Goal: Task Accomplishment & Management: Use online tool/utility

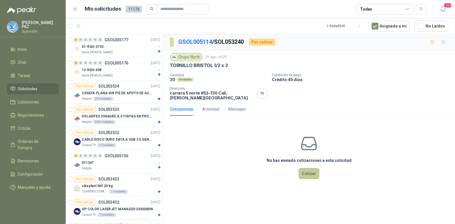
click at [313, 170] on button "Cotizar" at bounding box center [309, 173] width 21 height 11
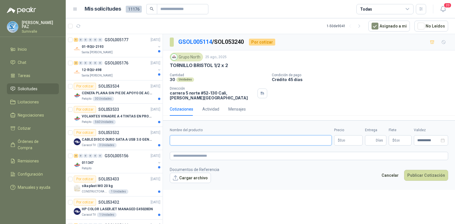
click at [283, 139] on input "Nombre del producto" at bounding box center [251, 140] width 162 height 10
paste input "**********"
type input "**********"
click at [354, 135] on p "$ 0 ,00" at bounding box center [348, 140] width 29 height 10
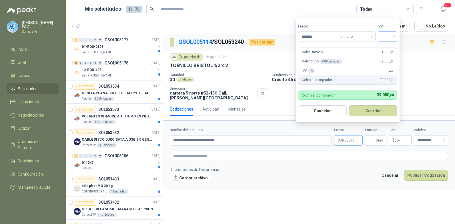
type input "*******"
click at [386, 32] on input "search" at bounding box center [388, 36] width 13 height 9
click at [390, 46] on div "19%" at bounding box center [389, 48] width 11 height 6
click at [380, 110] on button "Guardar" at bounding box center [374, 110] width 49 height 11
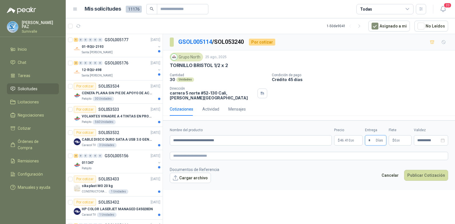
type input "*"
click at [400, 135] on p "$ 0 ,00" at bounding box center [400, 140] width 23 height 10
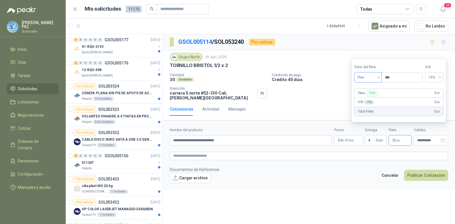
click at [373, 79] on span "Flex" at bounding box center [368, 77] width 21 height 9
click at [373, 97] on div "Incluido" at bounding box center [369, 98] width 20 height 6
click at [432, 170] on button "Publicar Cotización" at bounding box center [426, 175] width 44 height 11
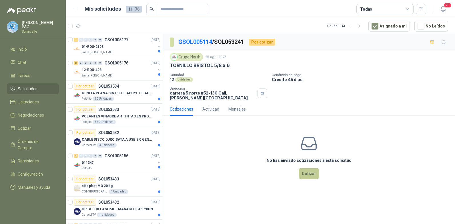
click at [313, 171] on button "Cotizar" at bounding box center [309, 173] width 21 height 11
click at [311, 170] on button "Cotizar" at bounding box center [309, 173] width 21 height 11
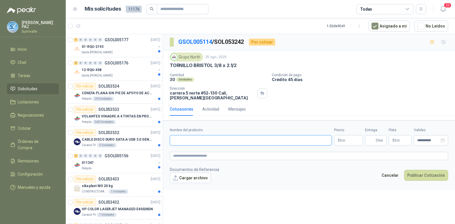
click at [240, 139] on input "Nombre del producto" at bounding box center [251, 140] width 162 height 10
paste input "**********"
type input "**********"
click at [346, 137] on p "$ 0 ,00" at bounding box center [348, 140] width 29 height 10
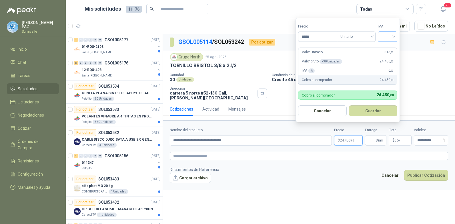
type input "*****"
click at [389, 34] on input "search" at bounding box center [388, 36] width 13 height 9
click at [391, 49] on div "19%" at bounding box center [389, 48] width 11 height 6
click at [380, 109] on button "Guardar" at bounding box center [374, 110] width 49 height 11
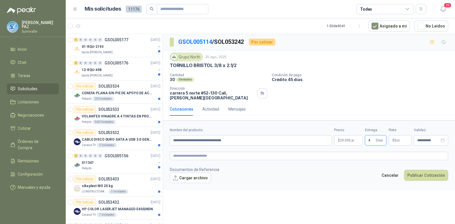
type input "*"
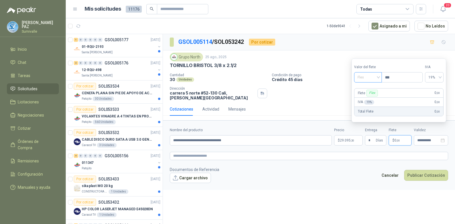
click at [370, 80] on span "Flex" at bounding box center [368, 77] width 21 height 9
click at [370, 97] on div "Incluido" at bounding box center [369, 98] width 20 height 6
click at [424, 172] on button "Publicar Cotización" at bounding box center [426, 175] width 44 height 11
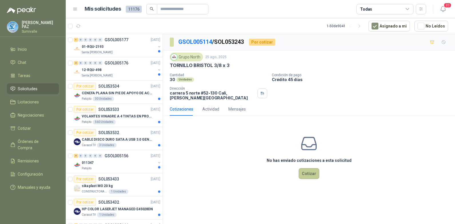
click at [319, 172] on button "Cotizar" at bounding box center [309, 173] width 21 height 11
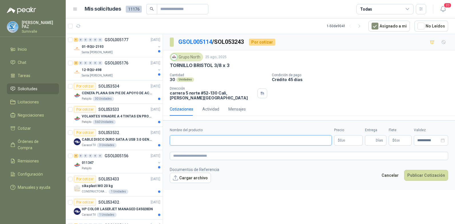
click at [244, 137] on input "Nombre del producto" at bounding box center [251, 140] width 162 height 10
paste input "**********"
type input "**********"
click at [344, 135] on p "$ 0 ,00" at bounding box center [348, 140] width 29 height 10
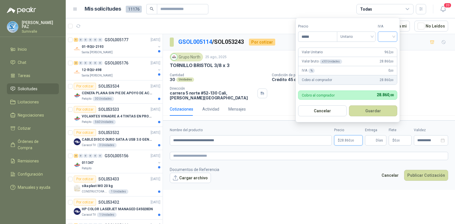
type input "*****"
click at [389, 36] on input "search" at bounding box center [388, 36] width 13 height 9
click at [390, 43] on div "19 5 19% 5% 0%" at bounding box center [389, 58] width 20 height 30
click at [389, 46] on div "19%" at bounding box center [389, 48] width 11 height 6
click at [379, 105] on button "Guardar" at bounding box center [374, 110] width 49 height 11
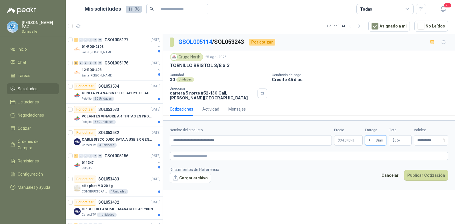
type input "*"
click at [396, 138] on span "0 ,00" at bounding box center [397, 139] width 5 height 3
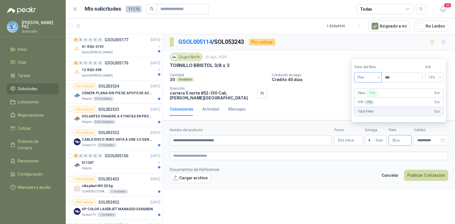
click at [370, 78] on span "Flex" at bounding box center [368, 77] width 21 height 9
click at [372, 99] on div "Incluido" at bounding box center [369, 98] width 20 height 6
click at [428, 170] on button "Publicar Cotización" at bounding box center [426, 175] width 44 height 11
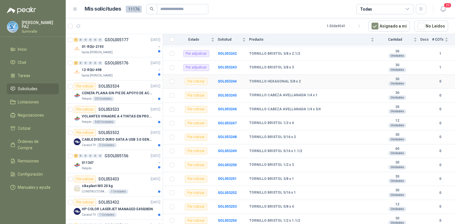
scroll to position [93, 0]
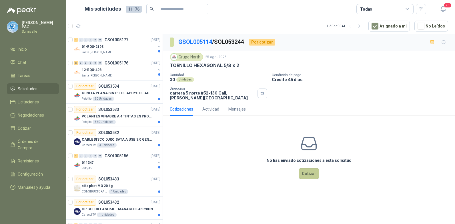
click at [303, 170] on button "Cotizar" at bounding box center [309, 173] width 21 height 11
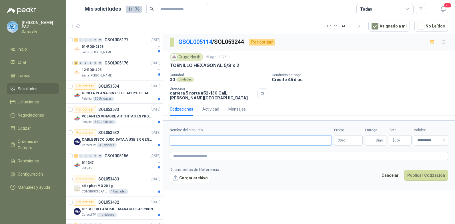
click at [198, 135] on input "Nombre del producto" at bounding box center [251, 140] width 162 height 10
paste input "**********"
type input "**********"
click at [343, 139] on span ",00" at bounding box center [343, 140] width 3 height 3
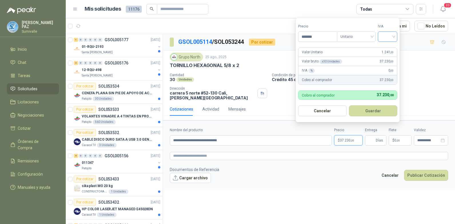
type input "*******"
click at [385, 38] on input "search" at bounding box center [388, 36] width 13 height 9
click at [384, 47] on div "19%" at bounding box center [388, 48] width 17 height 9
click at [366, 107] on button "Guardar" at bounding box center [374, 110] width 49 height 11
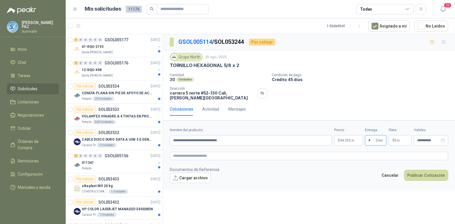
type input "*"
click at [398, 139] on span ",00" at bounding box center [398, 140] width 3 height 3
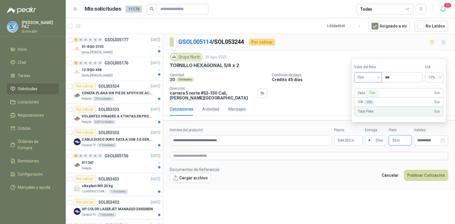
click at [374, 79] on span "Flex" at bounding box center [368, 77] width 21 height 9
click at [369, 98] on div "Incluido" at bounding box center [369, 98] width 20 height 6
click at [428, 171] on button "Publicar Cotización" at bounding box center [426, 175] width 44 height 11
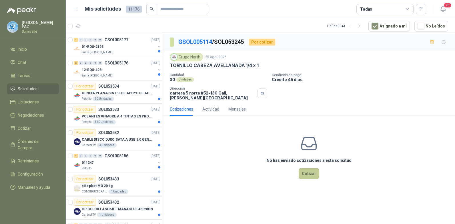
click at [309, 172] on button "Cotizar" at bounding box center [309, 173] width 21 height 11
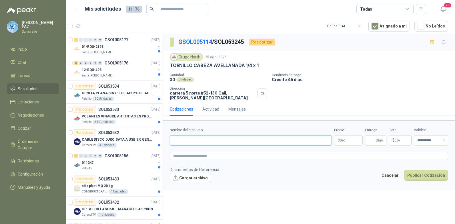
click at [208, 135] on input "Nombre del producto" at bounding box center [251, 140] width 162 height 10
paste input "**********"
type input "**********"
click at [350, 137] on p "$ 0 ,00" at bounding box center [348, 140] width 29 height 10
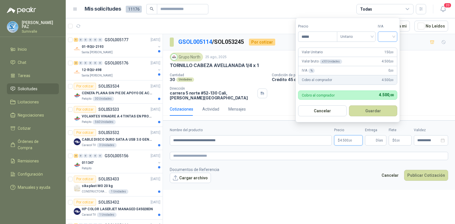
type input "*****"
click at [383, 34] on input "search" at bounding box center [388, 36] width 13 height 9
click at [386, 47] on div "19%" at bounding box center [389, 48] width 11 height 6
click at [378, 108] on button "Guardar" at bounding box center [374, 110] width 49 height 11
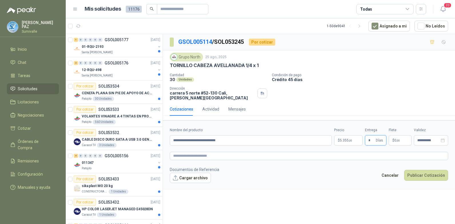
type input "*"
click at [391, 135] on p "$ 0 ,00" at bounding box center [400, 140] width 23 height 10
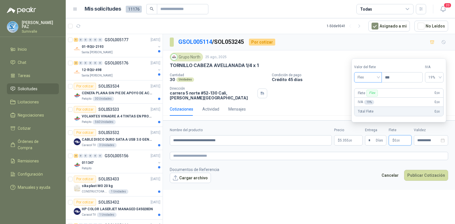
click at [367, 72] on input "search" at bounding box center [368, 76] width 21 height 9
click at [368, 100] on div "Incluido" at bounding box center [369, 98] width 20 height 6
click at [427, 170] on button "Publicar Cotización" at bounding box center [426, 175] width 44 height 11
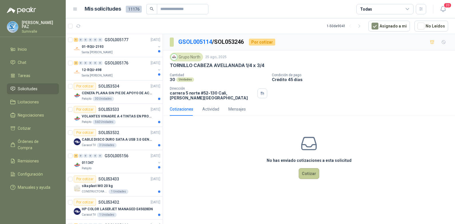
click at [304, 168] on button "Cotizar" at bounding box center [309, 173] width 21 height 11
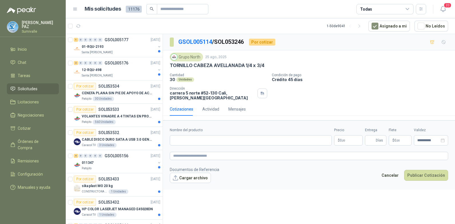
click at [265, 130] on div "Nombre del producto" at bounding box center [251, 136] width 162 height 18
click at [264, 135] on input "Nombre del producto" at bounding box center [251, 140] width 162 height 10
paste input "**********"
type input "**********"
click at [346, 137] on p "$ 0 ,00" at bounding box center [348, 140] width 29 height 10
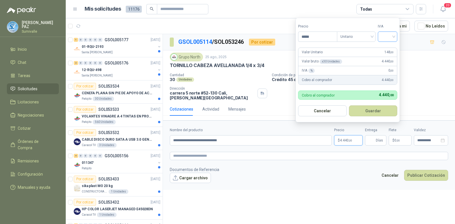
type input "*****"
click at [388, 37] on input "search" at bounding box center [388, 36] width 13 height 9
click at [391, 46] on div "19%" at bounding box center [389, 48] width 11 height 6
click at [375, 108] on button "Guardar" at bounding box center [374, 110] width 49 height 11
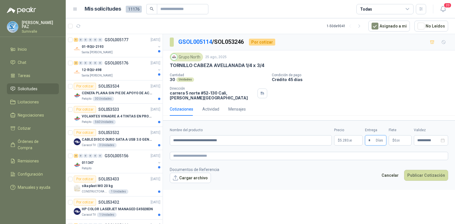
type input "*"
click at [396, 135] on p "$ 0 ,00" at bounding box center [400, 140] width 23 height 10
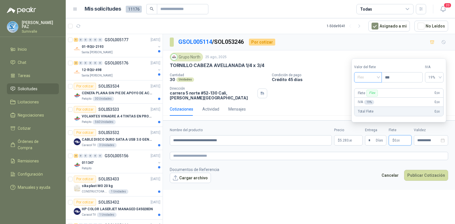
click at [362, 76] on span "Flex" at bounding box center [368, 77] width 21 height 9
click at [370, 97] on div "Incluido" at bounding box center [369, 98] width 20 height 6
click at [431, 170] on button "Publicar Cotización" at bounding box center [426, 175] width 44 height 11
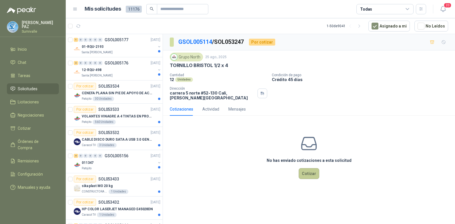
click at [309, 170] on button "Cotizar" at bounding box center [309, 173] width 21 height 11
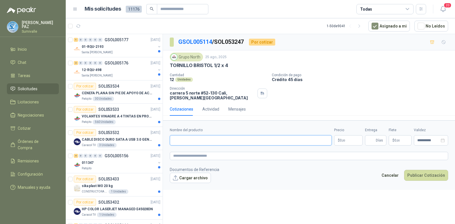
click at [250, 136] on input "Nombre del producto" at bounding box center [251, 140] width 162 height 10
paste input "**********"
type input "**********"
click at [346, 136] on p "$ 0 ,00" at bounding box center [348, 140] width 29 height 10
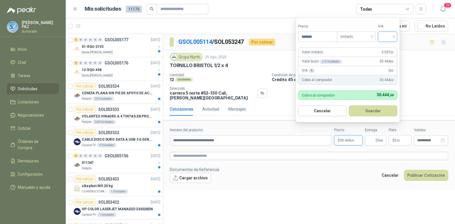
type input "*******"
click at [389, 36] on input "search" at bounding box center [388, 36] width 13 height 9
click at [389, 45] on div "19%" at bounding box center [389, 48] width 11 height 6
click at [378, 110] on button "Guardar" at bounding box center [374, 110] width 49 height 11
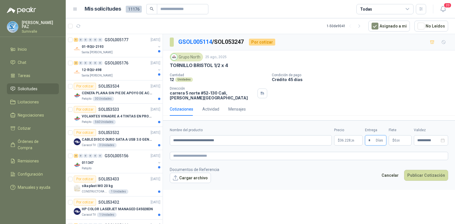
type input "*"
click at [395, 135] on p "$ 0 ,00" at bounding box center [400, 140] width 23 height 10
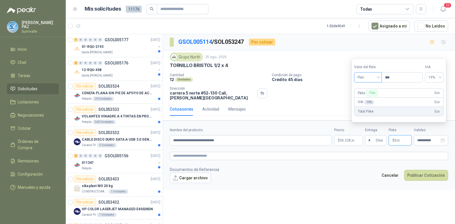
click at [372, 74] on span "Flex" at bounding box center [368, 77] width 21 height 9
click at [373, 94] on div "Incluido" at bounding box center [369, 98] width 27 height 9
click at [423, 170] on button "Publicar Cotización" at bounding box center [426, 175] width 44 height 11
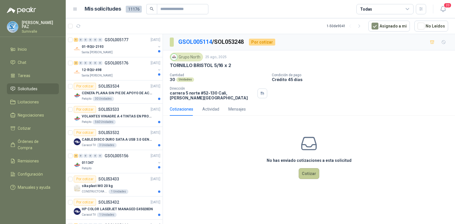
click at [307, 168] on button "Cotizar" at bounding box center [309, 173] width 21 height 11
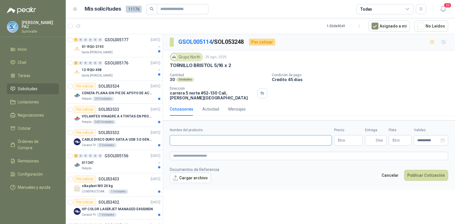
click at [207, 137] on input "Nombre del producto" at bounding box center [251, 140] width 162 height 10
paste input "**********"
type input "**********"
click at [351, 137] on p "$ 0 ,00" at bounding box center [348, 140] width 29 height 10
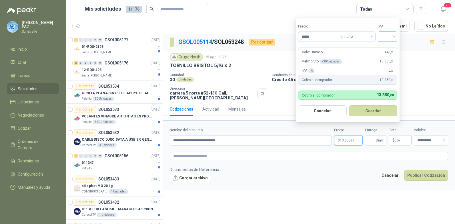
type input "*****"
click at [388, 39] on input "search" at bounding box center [388, 36] width 13 height 9
click at [390, 45] on div "19%" at bounding box center [388, 48] width 17 height 9
click at [381, 113] on button "Guardar" at bounding box center [374, 110] width 49 height 11
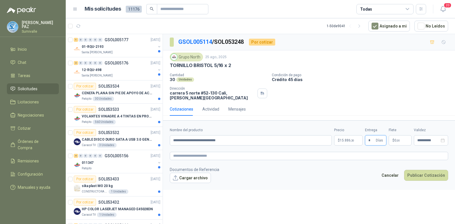
type input "*"
click at [404, 135] on p "$ 0 ,00" at bounding box center [400, 140] width 23 height 10
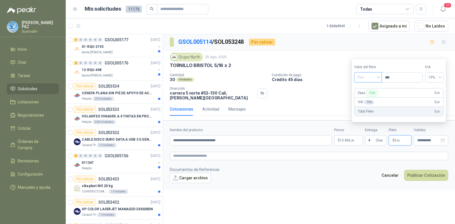
click at [370, 80] on span "Flex" at bounding box center [368, 77] width 21 height 9
click at [372, 97] on div "Incluido" at bounding box center [369, 98] width 20 height 6
click at [426, 170] on button "Publicar Cotización" at bounding box center [426, 175] width 44 height 11
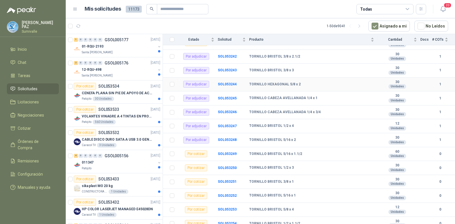
scroll to position [93, 0]
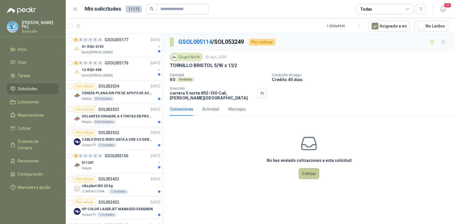
click at [307, 168] on button "Cotizar" at bounding box center [309, 173] width 21 height 11
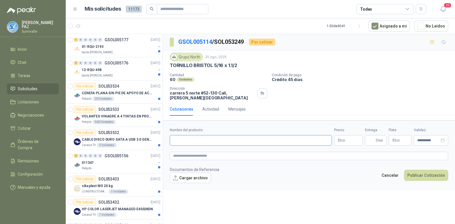
click at [232, 137] on input "Nombre del producto" at bounding box center [251, 140] width 162 height 10
paste input "**********"
type input "**********"
click at [353, 135] on p "$ 0 ,00" at bounding box center [348, 140] width 29 height 10
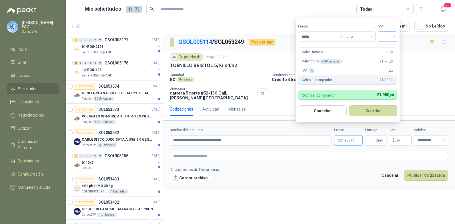
type input "*****"
click at [389, 38] on input "search" at bounding box center [388, 36] width 13 height 9
click at [389, 50] on div "19%" at bounding box center [389, 48] width 11 height 6
click at [378, 110] on button "Guardar" at bounding box center [374, 110] width 49 height 11
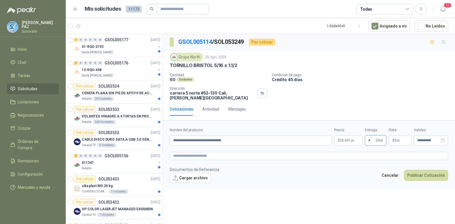
type input "*"
click at [397, 135] on p "$ 0 ,00" at bounding box center [400, 140] width 23 height 10
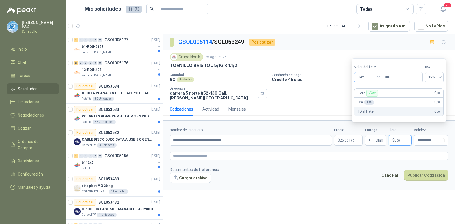
click at [366, 78] on span "Flex" at bounding box center [368, 77] width 21 height 9
click at [369, 98] on div "Incluido" at bounding box center [369, 98] width 20 height 6
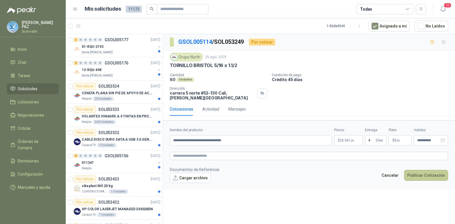
click at [425, 170] on button "Publicar Cotización" at bounding box center [426, 175] width 44 height 11
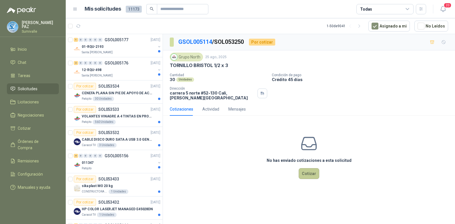
click at [310, 170] on button "Cotizar" at bounding box center [309, 173] width 21 height 11
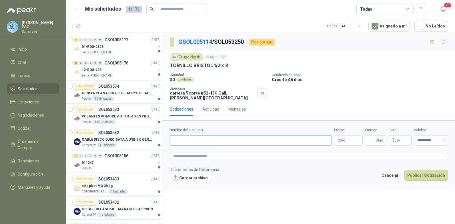
click at [228, 135] on input "Nombre del producto" at bounding box center [251, 140] width 162 height 10
paste input "**********"
type input "**********"
click at [352, 136] on p "$ 0 ,00" at bounding box center [348, 140] width 29 height 10
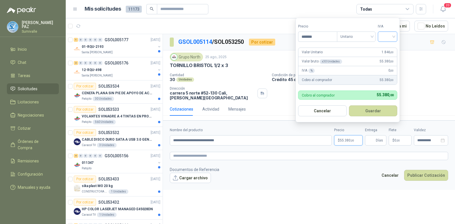
type input "*******"
click at [386, 39] on input "search" at bounding box center [388, 36] width 13 height 9
click at [387, 49] on div "19%" at bounding box center [389, 48] width 11 height 6
click at [380, 111] on button "Guardar" at bounding box center [374, 110] width 49 height 11
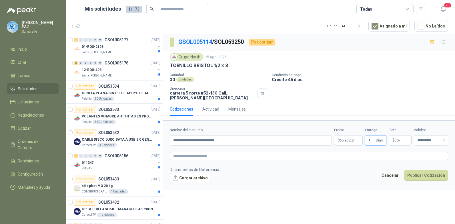
type input "*"
click at [395, 138] on span "0 ,00" at bounding box center [397, 139] width 5 height 3
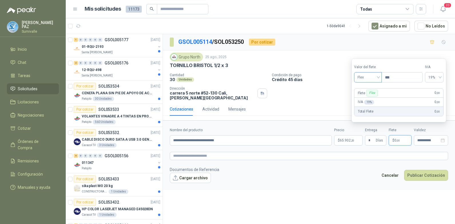
click at [378, 78] on span "Flex" at bounding box center [368, 77] width 21 height 9
click at [369, 98] on div "Incluido" at bounding box center [369, 98] width 20 height 6
click at [432, 174] on button "Publicar Cotización" at bounding box center [426, 175] width 44 height 11
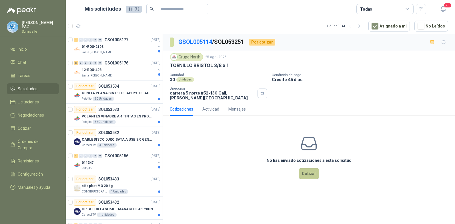
click at [311, 168] on button "Cotizar" at bounding box center [309, 173] width 21 height 11
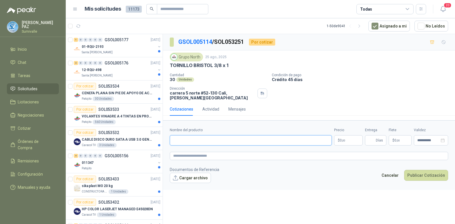
click at [229, 135] on input "Nombre del producto" at bounding box center [251, 140] width 162 height 10
paste input "**********"
type input "**********"
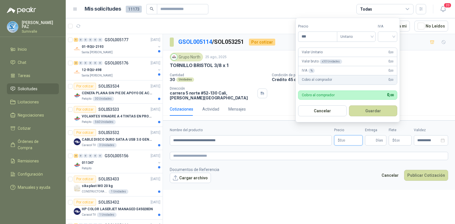
click at [344, 139] on span ",00" at bounding box center [343, 140] width 3 height 3
type input "*****"
click at [389, 34] on input "search" at bounding box center [388, 36] width 13 height 9
click at [392, 45] on div "19%" at bounding box center [388, 48] width 17 height 9
click at [377, 109] on button "Guardar" at bounding box center [374, 110] width 49 height 11
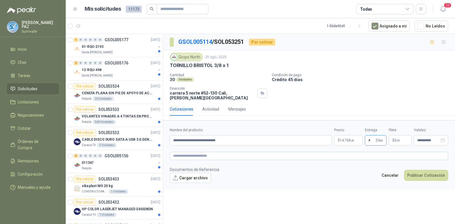
type input "*"
click at [401, 138] on p "$ 0 ,00" at bounding box center [400, 140] width 23 height 10
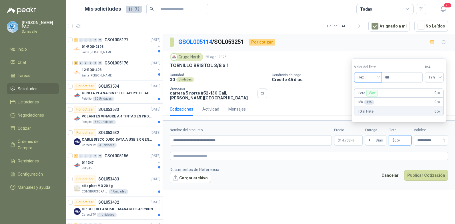
click at [376, 74] on span "Flex" at bounding box center [368, 77] width 21 height 9
click at [370, 98] on div "Incluido" at bounding box center [369, 98] width 20 height 6
click at [429, 175] on button "Publicar Cotización" at bounding box center [426, 175] width 44 height 11
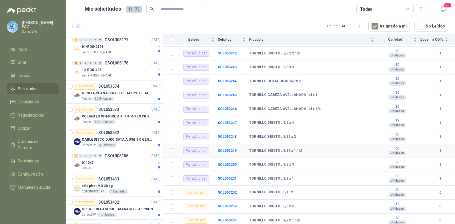
scroll to position [93, 0]
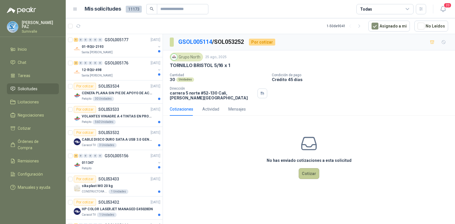
click at [312, 168] on button "Cotizar" at bounding box center [309, 173] width 21 height 11
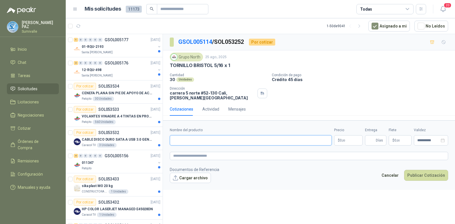
click at [193, 135] on input "Nombre del producto" at bounding box center [251, 140] width 162 height 10
paste input "**********"
type input "**********"
click at [344, 139] on span ",00" at bounding box center [343, 140] width 3 height 3
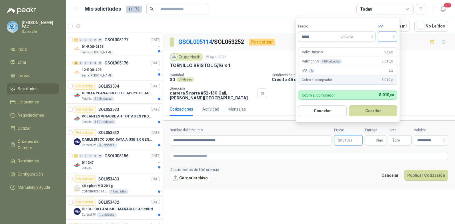
click at [381, 37] on div at bounding box center [387, 36] width 19 height 10
type input "*****"
click at [386, 46] on div "19%" at bounding box center [389, 48] width 11 height 6
click at [370, 104] on form "Precio ***** Tipo Unitario IVA 19% Valor Unitario 267 ,00 Valor bruto x 30 Unid…" at bounding box center [349, 70] width 106 height 104
click at [371, 111] on button "Guardar" at bounding box center [374, 110] width 49 height 11
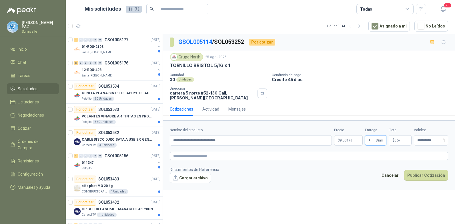
type input "*"
click at [399, 135] on p "$ 0 ,00" at bounding box center [400, 140] width 23 height 10
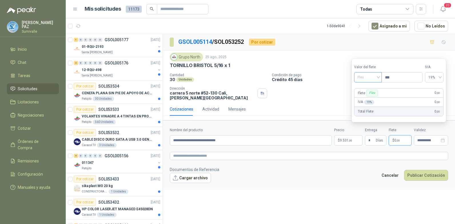
click at [373, 80] on span "Flex" at bounding box center [368, 77] width 21 height 9
click at [372, 96] on div "Incluido" at bounding box center [369, 98] width 20 height 6
click at [431, 172] on button "Publicar Cotización" at bounding box center [426, 175] width 44 height 11
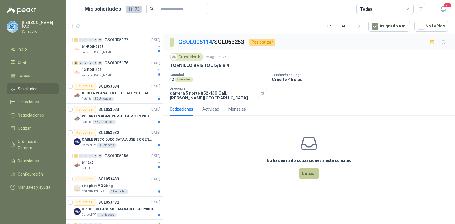
click at [310, 168] on button "Cotizar" at bounding box center [309, 173] width 21 height 11
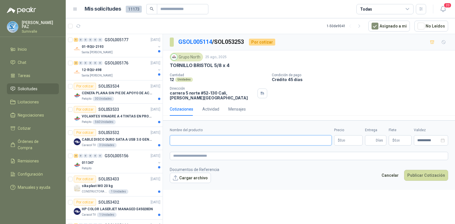
click at [203, 136] on input "Nombre del producto" at bounding box center [251, 140] width 162 height 10
paste input "**********"
type input "**********"
click at [349, 136] on p "$ 0 ,00" at bounding box center [348, 140] width 29 height 10
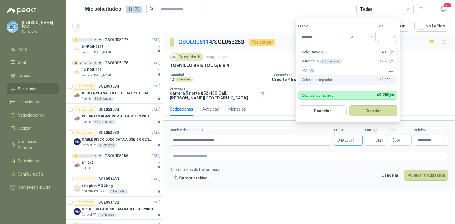
type input "*******"
click at [391, 37] on input "search" at bounding box center [388, 36] width 13 height 9
click at [390, 47] on div "19%" at bounding box center [389, 48] width 11 height 6
click at [380, 111] on button "Guardar" at bounding box center [374, 110] width 49 height 11
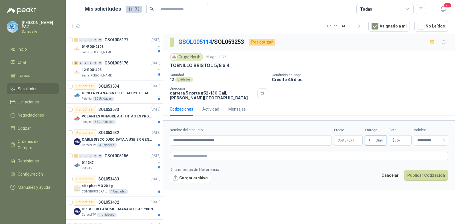
type input "*"
click at [394, 138] on span "$" at bounding box center [394, 139] width 2 height 3
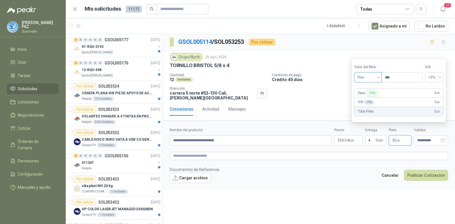
click at [367, 80] on span "Flex" at bounding box center [368, 77] width 21 height 9
click at [367, 99] on div "Incluido" at bounding box center [369, 98] width 20 height 6
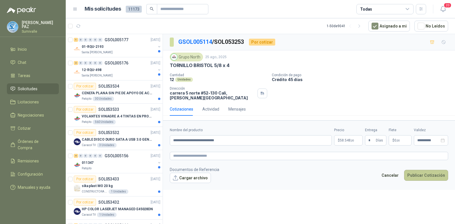
click at [431, 174] on button "Publicar Cotización" at bounding box center [426, 175] width 44 height 11
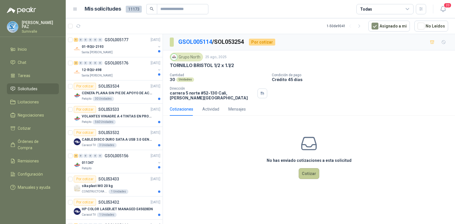
click at [313, 168] on button "Cotizar" at bounding box center [309, 173] width 21 height 11
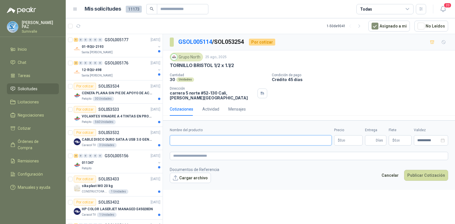
click at [198, 140] on input "Nombre del producto" at bounding box center [251, 140] width 162 height 10
paste input "**********"
type input "**********"
click at [345, 139] on span ",00" at bounding box center [343, 140] width 3 height 3
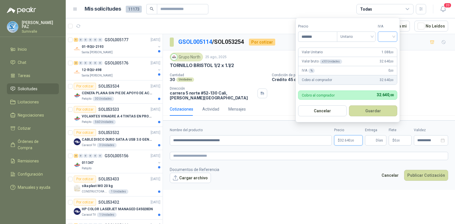
type input "*******"
click at [385, 34] on input "search" at bounding box center [388, 36] width 13 height 9
click at [389, 50] on div "19%" at bounding box center [389, 48] width 11 height 6
click at [386, 106] on button "Guardar" at bounding box center [374, 110] width 49 height 11
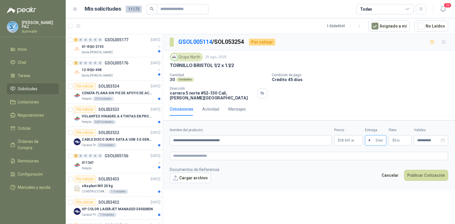
type input "*"
click at [396, 138] on span "0 ,00" at bounding box center [397, 139] width 5 height 3
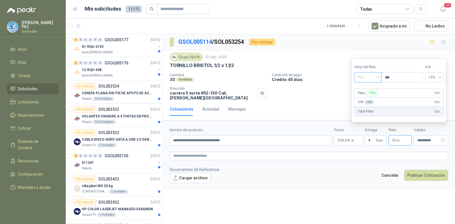
click at [373, 80] on span "Flex" at bounding box center [368, 77] width 21 height 9
click at [372, 98] on div "Incluido" at bounding box center [369, 98] width 20 height 6
click at [427, 171] on button "Publicar Cotización" at bounding box center [426, 175] width 44 height 11
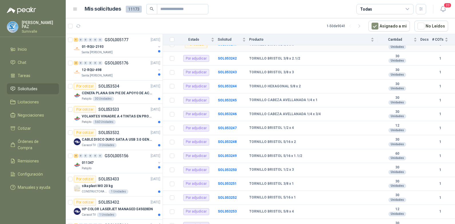
scroll to position [93, 0]
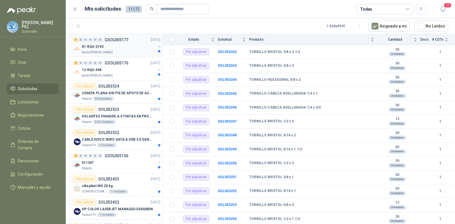
click at [119, 46] on div "01-RQU-2193" at bounding box center [119, 46] width 74 height 7
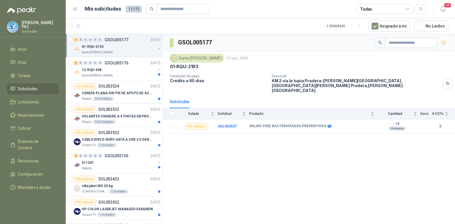
click at [388, 10] on div "Todas" at bounding box center [385, 9] width 57 height 10
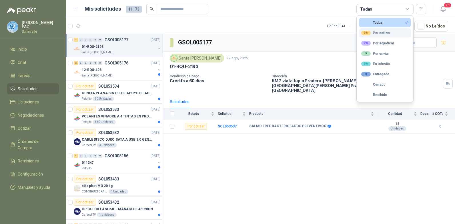
click at [385, 32] on div "99+ Por cotizar" at bounding box center [376, 33] width 29 height 5
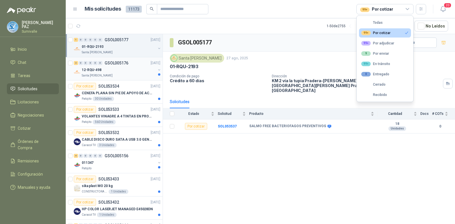
click at [126, 74] on div "Santa [PERSON_NAME]" at bounding box center [119, 75] width 74 height 5
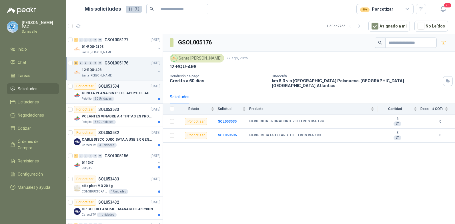
click at [123, 94] on p "CENEFA PLANA SIN PIE DE APOYO DE ACUERDO A LA IMAGEN ADJUNTA" at bounding box center [117, 92] width 71 height 5
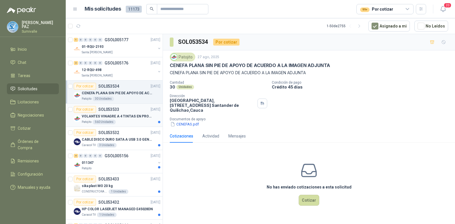
click at [126, 117] on p "VOLANTES VINAGRE A 4 TINTAS EN PROPALCOTE VER ARCHIVO ADJUNTO" at bounding box center [117, 116] width 71 height 5
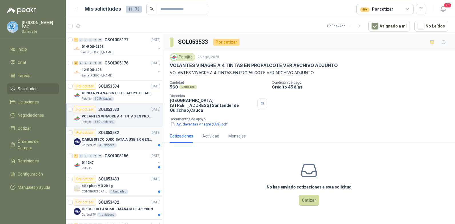
click at [129, 139] on p "CABLE DISCO DURO SATA A USB 3.0 GENERICO" at bounding box center [117, 139] width 71 height 5
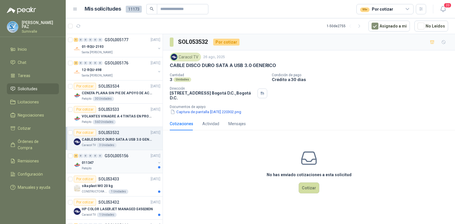
click at [128, 159] on div "011347" at bounding box center [119, 162] width 74 height 7
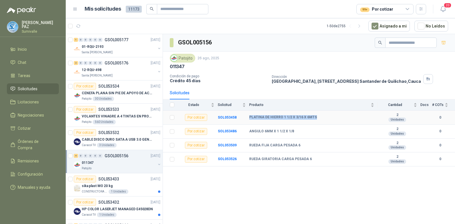
drag, startPoint x: 250, startPoint y: 117, endPoint x: 319, endPoint y: 116, distance: 69.8
click at [319, 116] on div "PLATINA DE HIERRO 1 1/2 X 3/16 X 6MTS" at bounding box center [311, 117] width 125 height 5
copy b "PLATINA DE HIERRO 1 1/2 X 3/16 X 6MTS"
drag, startPoint x: 249, startPoint y: 131, endPoint x: 299, endPoint y: 129, distance: 50.7
click at [299, 129] on tr "Por cotizar SOL053486 ANGULO 6MM X 1 1/2 X 1/8 2 Unidades 0" at bounding box center [309, 131] width 292 height 14
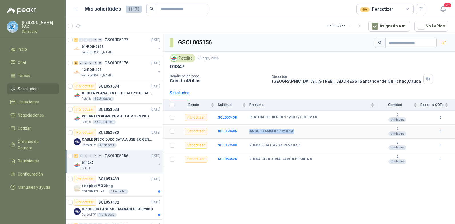
copy tr "ANGULO 6MM X 1 1/2 X 1/8"
drag, startPoint x: 249, startPoint y: 145, endPoint x: 303, endPoint y: 144, distance: 54.1
click at [303, 144] on tr "Por cotizar SOL053509 RUEDA FIJA CARGA PESADA 6 2 Unidades 0" at bounding box center [309, 145] width 292 height 14
copy tr "RUEDA FIJA CARGA PESADA 6"
drag, startPoint x: 248, startPoint y: 159, endPoint x: 319, endPoint y: 154, distance: 71.9
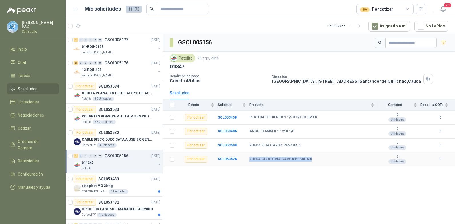
click at [319, 154] on tr "Por cotizar SOL053526 RUEDA GIRATORIA CARGA PESADA 6 2 Unidades 0" at bounding box center [309, 159] width 292 height 14
copy tr "RUEDA GIRATORIA CARGA PESADA 6"
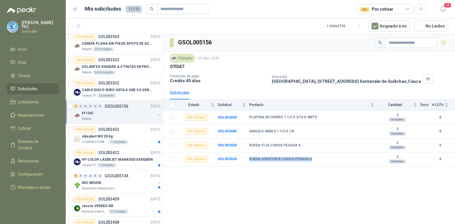
scroll to position [57, 0]
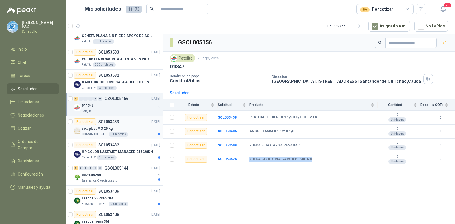
click at [129, 124] on div "Por cotizar SOL053433 26/08/25" at bounding box center [117, 121] width 87 height 7
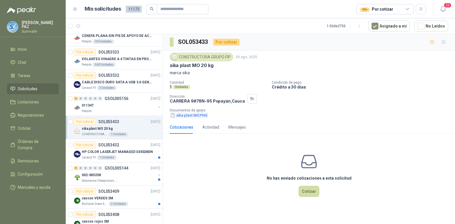
click at [195, 116] on button "sika plast MO.PNG" at bounding box center [189, 115] width 38 height 6
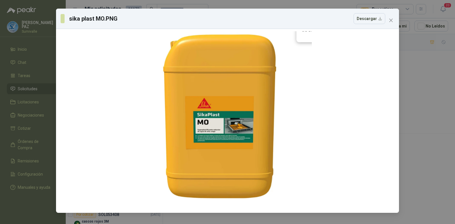
click at [204, 16] on div "sika plast MO.PNG Descargar" at bounding box center [223, 18] width 325 height 11
click at [392, 22] on icon "close" at bounding box center [391, 20] width 5 height 5
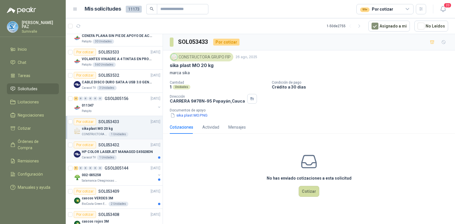
click at [129, 152] on p "HP COLOR LASERJET MANAGED E45028DN" at bounding box center [117, 151] width 71 height 5
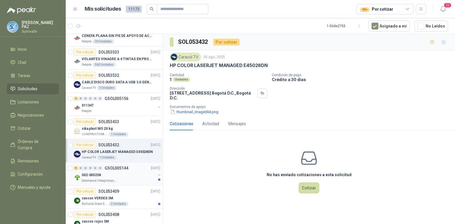
click at [140, 174] on div "002-005258" at bounding box center [119, 174] width 74 height 7
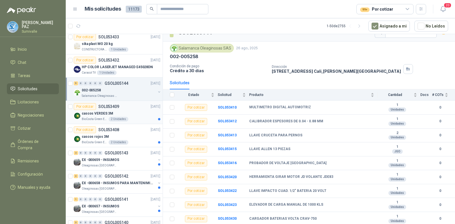
scroll to position [143, 0]
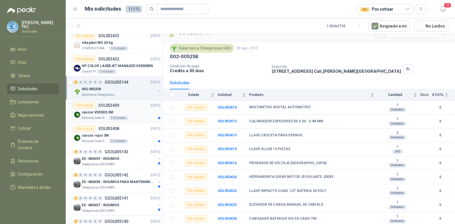
click at [126, 108] on div "Por cotizar SOL053409 26/08/25" at bounding box center [117, 105] width 87 height 7
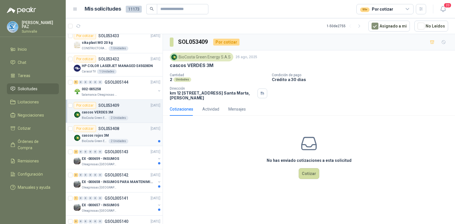
click at [140, 138] on div "cascos rojos 3M" at bounding box center [121, 135] width 79 height 7
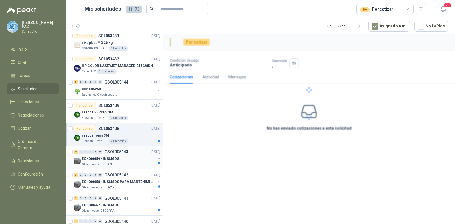
click at [137, 160] on div "EX -000659 - INSUMOS" at bounding box center [119, 158] width 74 height 7
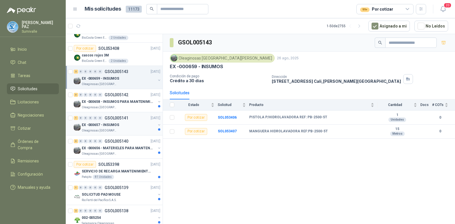
scroll to position [229, 0]
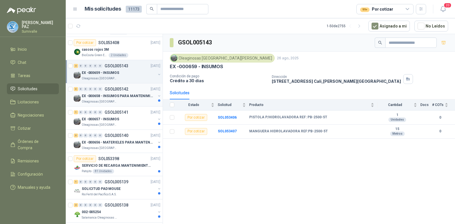
click at [132, 101] on div "Oleaginosas [GEOGRAPHIC_DATA][PERSON_NAME]" at bounding box center [119, 101] width 74 height 5
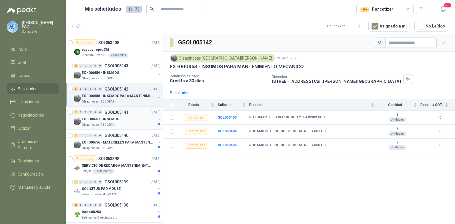
click at [137, 113] on div "1 0 0 0 0 0 GSOL005141 26/08/25" at bounding box center [118, 112] width 88 height 7
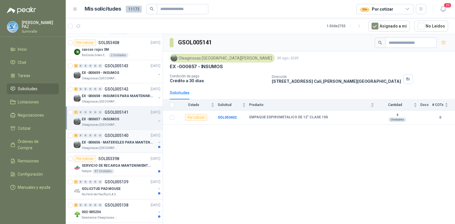
click at [133, 138] on div "3 0 0 0 0 0 GSOL005140 26/08/25" at bounding box center [118, 135] width 88 height 7
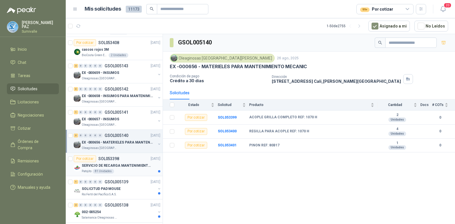
click at [133, 157] on div "Por cotizar SOL053398 26/08/25" at bounding box center [117, 158] width 87 height 7
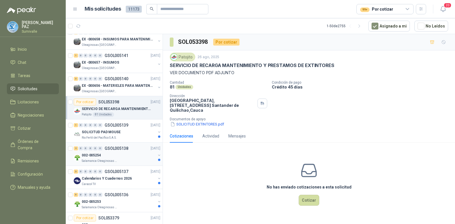
scroll to position [286, 0]
click at [131, 126] on div "1 0 0 0 0 0 GSOL005139 26/08/25" at bounding box center [118, 124] width 88 height 7
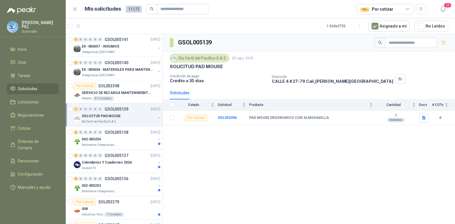
scroll to position [343, 0]
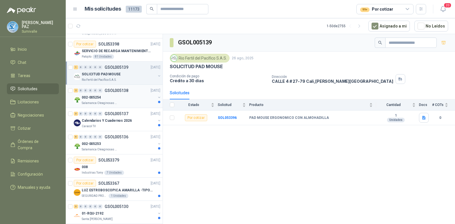
click at [124, 96] on div "002-005254" at bounding box center [119, 97] width 74 height 7
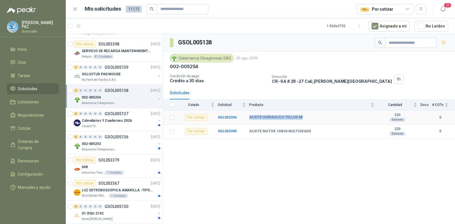
drag, startPoint x: 248, startPoint y: 117, endPoint x: 323, endPoint y: 118, distance: 75.8
click at [323, 118] on tr "Por cotizar SOL053394 ACEITE HIDRAULICO TELLUS 68 220 Galones 0" at bounding box center [309, 117] width 292 height 14
copy tr "ACEITE HIDRAULICO TELLUS 68"
drag, startPoint x: 250, startPoint y: 132, endPoint x: 318, endPoint y: 130, distance: 68.1
click at [318, 130] on div "ACEITE MOTOR 15W40 MULTIGRADO" at bounding box center [311, 131] width 125 height 5
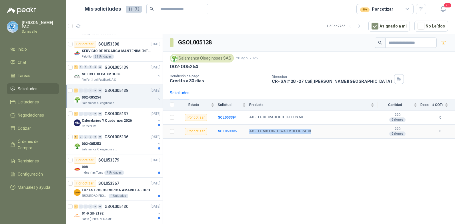
copy b "ACEITE MOTOR 15W40 MULTIGRADO"
drag, startPoint x: 250, startPoint y: 117, endPoint x: 304, endPoint y: 114, distance: 54.1
click at [304, 114] on td "ACEITE HIDRAULICO TELLUS 68" at bounding box center [313, 117] width 128 height 14
copy b "ACEITE HIDRAULICO TELLUS 68"
click at [134, 120] on div "Calendarios Y Cuadernos 2026" at bounding box center [119, 120] width 74 height 7
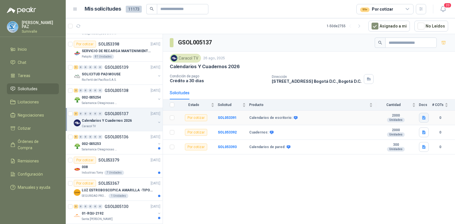
click at [426, 118] on icon "button" at bounding box center [424, 117] width 5 height 5
click at [405, 107] on button "ESPECIFICACIONES IMPRESOS.docx" at bounding box center [391, 105] width 69 height 6
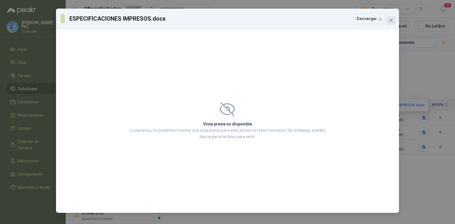
click at [394, 22] on span "Close" at bounding box center [391, 20] width 9 height 5
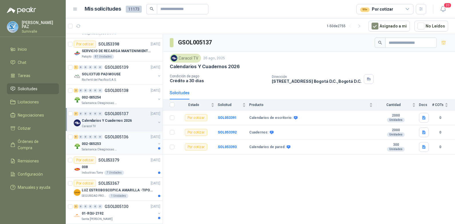
click at [113, 139] on p "GSOL005136" at bounding box center [117, 137] width 24 height 4
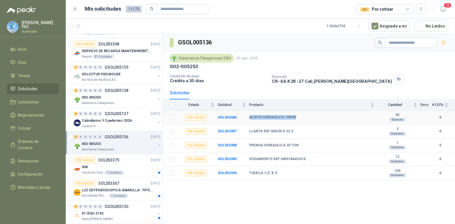
drag, startPoint x: 248, startPoint y: 116, endPoint x: 299, endPoint y: 115, distance: 50.6
click at [299, 115] on tr "Por cotizar SOL053386 ACEITE HIDRAULICO 10W30 30 Galones 0" at bounding box center [309, 117] width 292 height 14
copy tr "ACEITE HIDRAULICO 10W30"
drag, startPoint x: 249, startPoint y: 130, endPoint x: 300, endPoint y: 131, distance: 51.2
click at [300, 131] on tr "Por cotizar SOL053387 LLANTA REF 600/50 X 22.5 3 Unidades 0" at bounding box center [309, 131] width 292 height 14
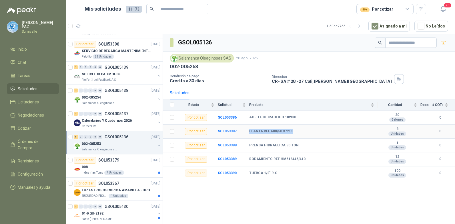
copy tr "LLANTA REF 600/50 X 22.5"
drag, startPoint x: 247, startPoint y: 145, endPoint x: 305, endPoint y: 142, distance: 58.1
click at [305, 142] on tr "Por cotizar SOL053388 PRENSA HIDRAULICA 30 TON 1 Unidades 0" at bounding box center [309, 145] width 292 height 14
copy tr "PRENSA HIDRAULICA 30 TON"
drag, startPoint x: 249, startPoint y: 158, endPoint x: 319, endPoint y: 160, distance: 69.5
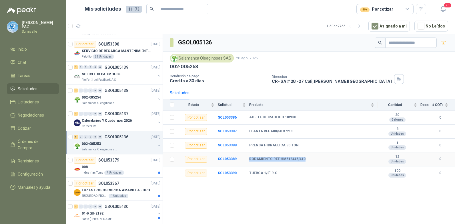
click at [319, 160] on tr "Por cotizar SOL053389 RODAMIENTO REF HM518445/410 12 Unidades 0" at bounding box center [309, 159] width 292 height 14
click at [302, 171] on div "TUERCA 1/2" R.O" at bounding box center [311, 173] width 125 height 5
drag, startPoint x: 248, startPoint y: 159, endPoint x: 316, endPoint y: 159, distance: 68.4
click at [316, 159] on tr "Por cotizar SOL053389 RODAMIENTO REF HM518445/410 12 Unidades 0" at bounding box center [309, 159] width 292 height 14
drag, startPoint x: 249, startPoint y: 172, endPoint x: 279, endPoint y: 172, distance: 30.9
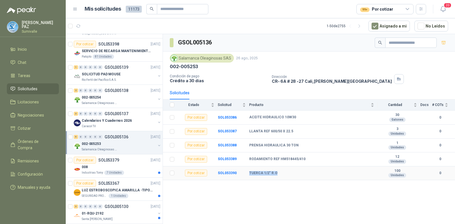
click at [279, 172] on tr "Por cotizar SOL053390 TUERCA 1/2" R.O 100 Unidades 0" at bounding box center [309, 173] width 292 height 14
click at [251, 188] on div "GSOL005136 Salamanca Oleaginosas SAS 26 ago, 2025 002-005253 Condición de pago …" at bounding box center [309, 130] width 292 height 192
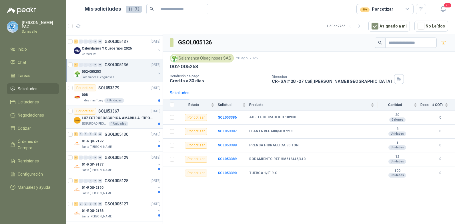
scroll to position [429, 0]
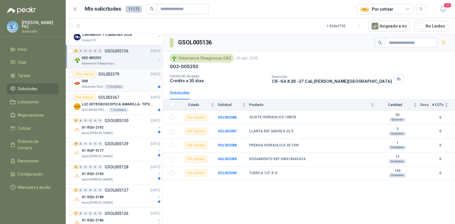
click at [124, 84] on div "008" at bounding box center [121, 81] width 79 height 7
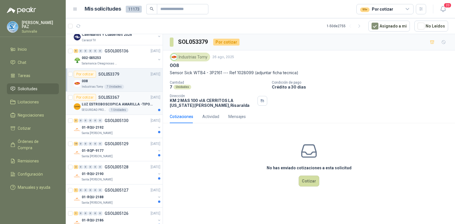
click at [134, 104] on p "LUZ ESTROBOSCOPICA AMARILLA -TIPO BALA" at bounding box center [117, 104] width 71 height 5
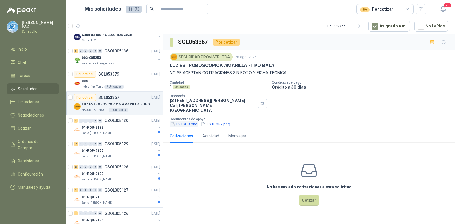
click at [187, 121] on button "ESTROB.png" at bounding box center [184, 124] width 28 height 6
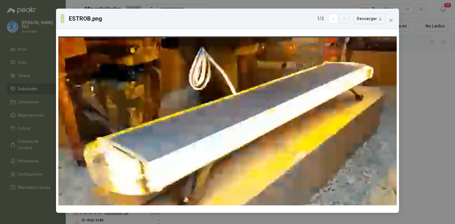
click at [345, 20] on icon "button" at bounding box center [344, 18] width 5 height 5
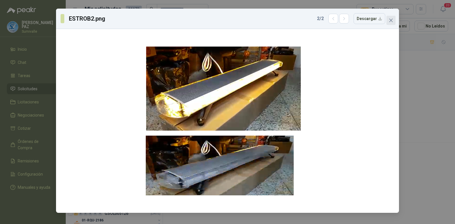
click at [390, 19] on icon "close" at bounding box center [391, 20] width 3 height 3
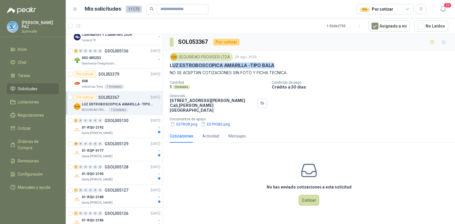
drag, startPoint x: 171, startPoint y: 65, endPoint x: 276, endPoint y: 65, distance: 104.7
click at [276, 65] on div "LUZ ESTROBOSCOPICA AMARILLA -TIPO BALA" at bounding box center [309, 65] width 279 height 6
click at [120, 124] on div "01-RQU-2192" at bounding box center [119, 127] width 74 height 7
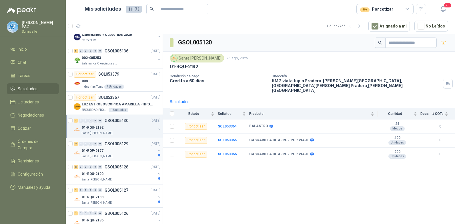
click at [133, 153] on div "01-RQP-9177" at bounding box center [119, 150] width 74 height 7
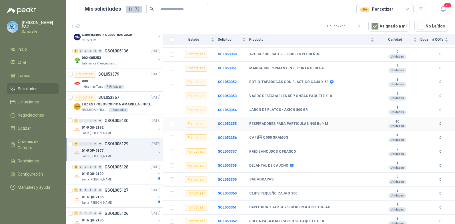
scroll to position [93, 0]
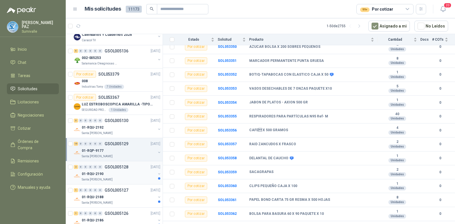
click at [118, 175] on div "01-RQU-2190" at bounding box center [119, 173] width 74 height 7
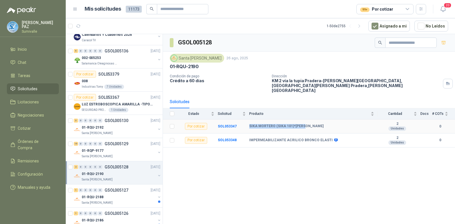
drag, startPoint x: 246, startPoint y: 116, endPoint x: 313, endPoint y: 115, distance: 66.4
click at [313, 119] on tr "Por cotizar SOL053347 SIKA MORTERO (SIKA 101)*BULTO 2 Unidades 0" at bounding box center [309, 126] width 292 height 14
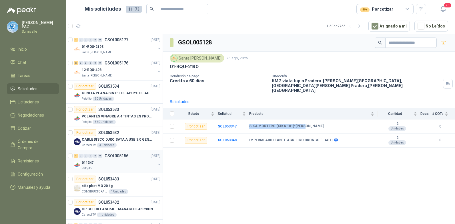
click at [110, 165] on div "011347" at bounding box center [119, 162] width 74 height 7
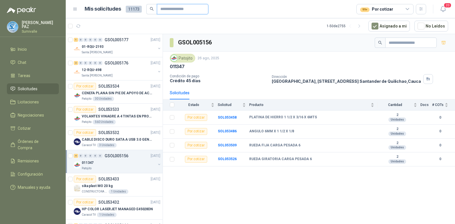
click at [192, 9] on input "text" at bounding box center [180, 9] width 40 height 10
click at [117, 48] on div "01-RQU-2193" at bounding box center [119, 46] width 74 height 7
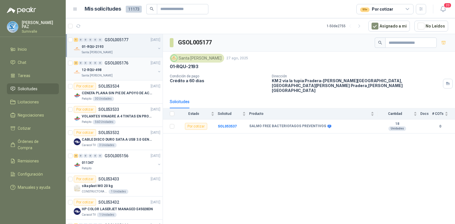
click at [123, 71] on div "12-RQU-498" at bounding box center [119, 69] width 74 height 7
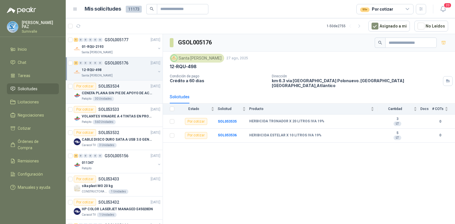
click at [133, 100] on div "Patojito 30 Unidades" at bounding box center [121, 98] width 79 height 5
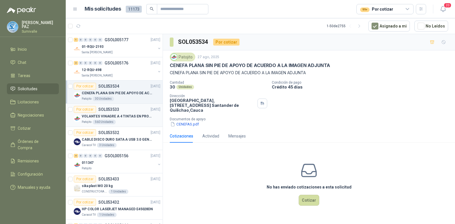
click at [136, 117] on p "VOLANTES VINAGRE A 4 TINTAS EN PROPALCOTE VER ARCHIVO ADJUNTO" at bounding box center [117, 116] width 71 height 5
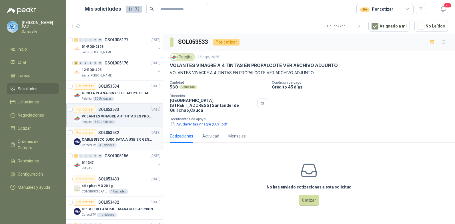
click at [141, 139] on p "CABLE DISCO DURO SATA A USB 3.0 GENERICO" at bounding box center [117, 139] width 71 height 5
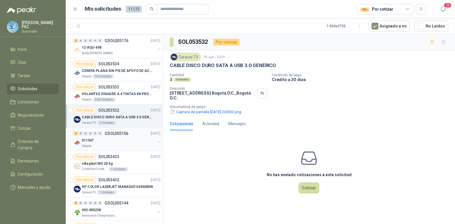
scroll to position [57, 0]
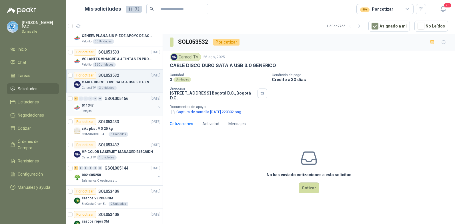
click at [134, 112] on div "Patojito" at bounding box center [119, 111] width 74 height 5
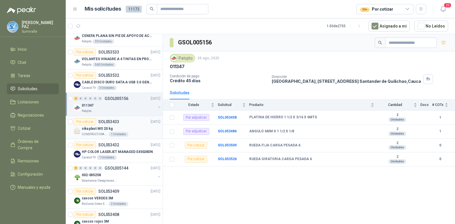
click at [145, 131] on div "sika plast MO 20 kg" at bounding box center [121, 128] width 79 height 7
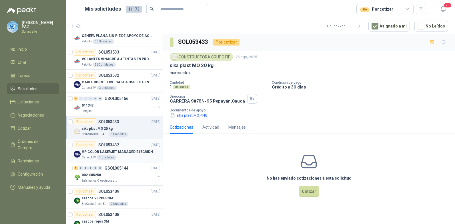
click at [146, 160] on article "Por cotizar SOL053432 26/08/25 HP COLOR LASERJET MANAGED E45028DN Caracol TV 1 …" at bounding box center [114, 150] width 97 height 23
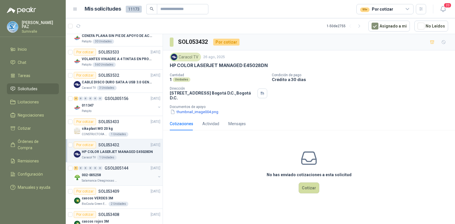
click at [139, 174] on div "002-005258" at bounding box center [119, 174] width 74 height 7
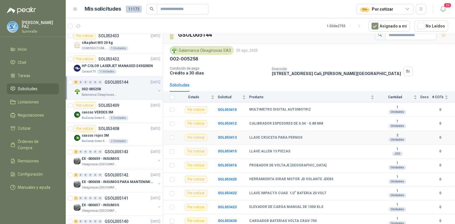
scroll to position [10, 0]
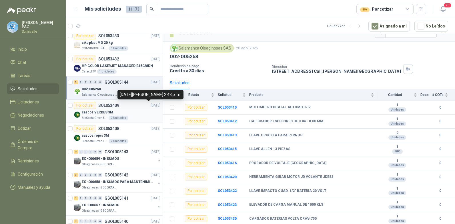
click at [151, 105] on p "[DATE]" at bounding box center [156, 105] width 10 height 5
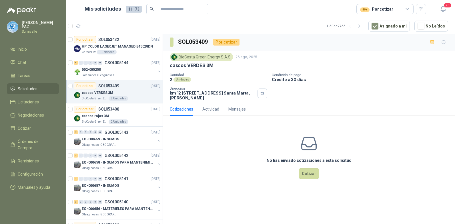
scroll to position [172, 0]
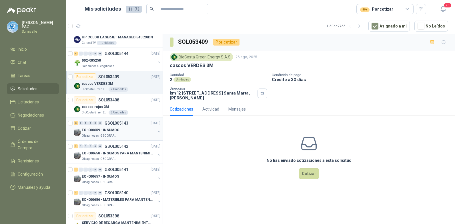
click at [138, 126] on div "2 0 0 0 0 0 GSOL005143 26/08/25" at bounding box center [118, 123] width 88 height 7
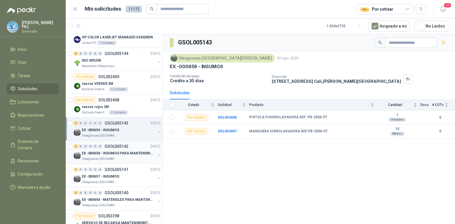
click at [134, 153] on p "EX -000658 - INSUMOS PARA MANTENIMIENTO MECANICO" at bounding box center [117, 152] width 71 height 5
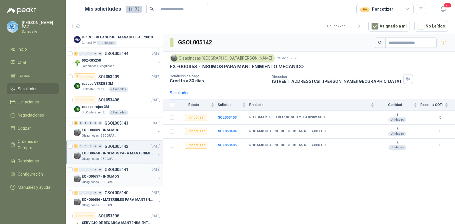
click at [134, 171] on div "1 0 0 0 0 0 GSOL005141 26/08/25" at bounding box center [118, 169] width 88 height 7
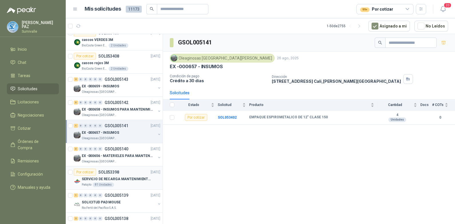
scroll to position [229, 0]
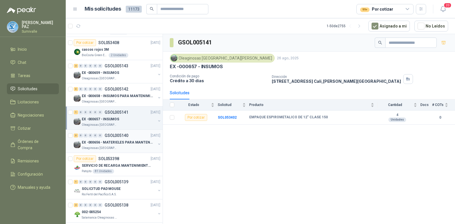
click at [132, 142] on p "EX -000656 - MATERIELES PARA MANTENIMIENTO MECANIC" at bounding box center [117, 142] width 71 height 5
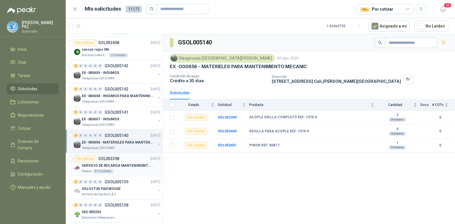
click at [130, 165] on p "SERVICIO DE RECARGA MANTENIMIENTO Y PRESTAMOS DE EXTINTORES" at bounding box center [117, 165] width 71 height 5
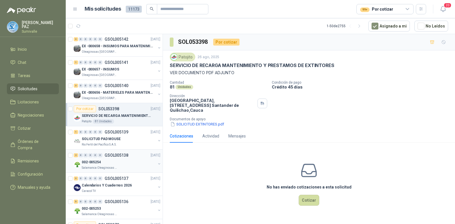
scroll to position [286, 0]
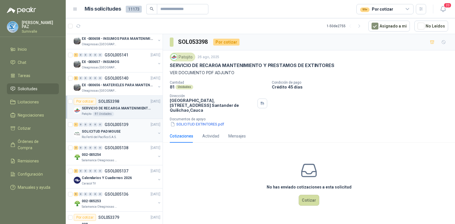
click at [129, 130] on div "SOLICITUD PAD MOUSE" at bounding box center [119, 131] width 74 height 7
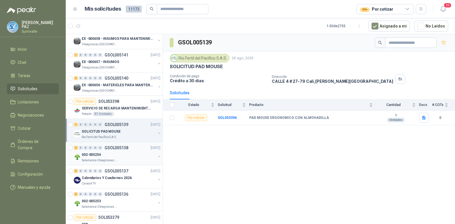
click at [129, 151] on div "002-005254" at bounding box center [119, 154] width 74 height 7
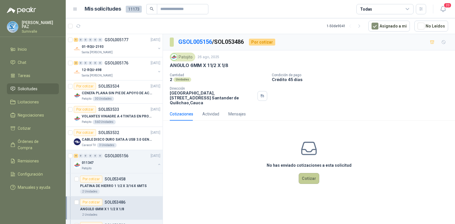
click at [305, 176] on button "Cotizar" at bounding box center [309, 178] width 21 height 11
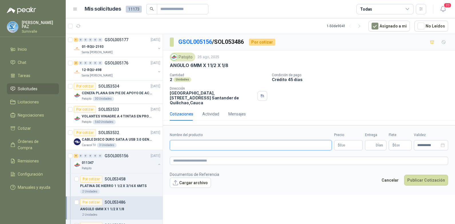
click at [223, 142] on input "Nombre del producto" at bounding box center [251, 145] width 162 height 10
paste input "**********"
click at [190, 141] on input "**********" at bounding box center [251, 145] width 162 height 10
type input "**********"
click at [344, 144] on span ",00" at bounding box center [343, 145] width 3 height 3
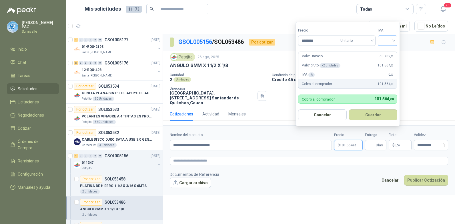
drag, startPoint x: 380, startPoint y: 42, endPoint x: 384, endPoint y: 44, distance: 4.8
click at [380, 42] on div at bounding box center [387, 40] width 19 height 10
type input "********"
drag, startPoint x: 390, startPoint y: 53, endPoint x: 390, endPoint y: 56, distance: 3.2
click at [390, 53] on div "19%" at bounding box center [389, 52] width 11 height 6
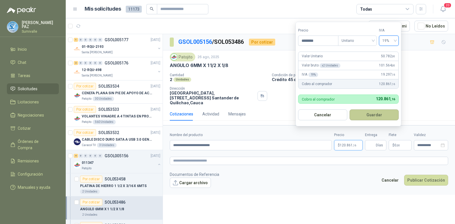
click at [379, 112] on button "Guardar" at bounding box center [374, 114] width 49 height 11
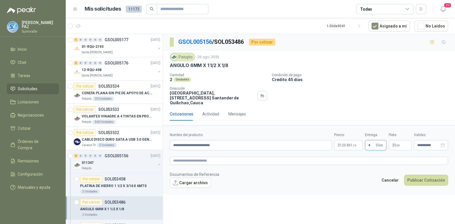
type input "*"
click at [395, 143] on span "0 ,00" at bounding box center [397, 144] width 5 height 3
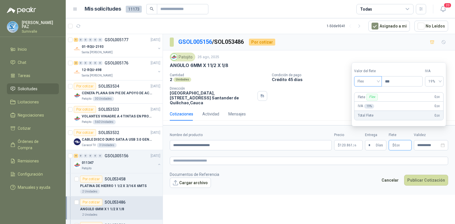
click at [370, 84] on span "Flex" at bounding box center [368, 81] width 21 height 9
click at [372, 99] on div "Incluido" at bounding box center [369, 102] width 27 height 9
click at [425, 178] on button "Publicar Cotización" at bounding box center [426, 179] width 44 height 11
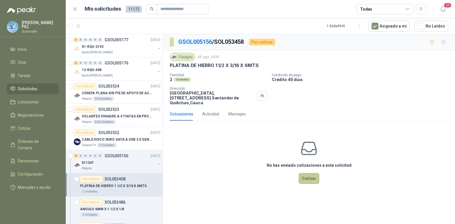
click at [312, 173] on button "Cotizar" at bounding box center [309, 178] width 21 height 11
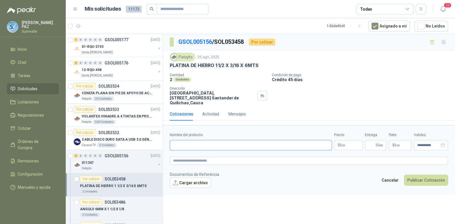
click at [195, 140] on input "Nombre del producto" at bounding box center [251, 145] width 162 height 10
paste input "**********"
type input "**********"
click at [344, 144] on span ",00" at bounding box center [343, 145] width 3 height 3
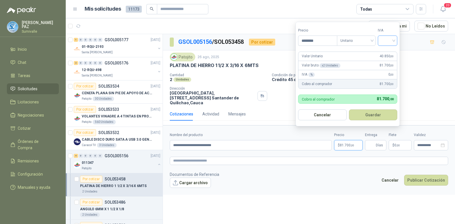
click at [382, 41] on div at bounding box center [387, 40] width 19 height 10
type input "********"
click at [386, 51] on div "19%" at bounding box center [389, 52] width 11 height 6
click at [380, 115] on button "Guardar" at bounding box center [374, 114] width 49 height 11
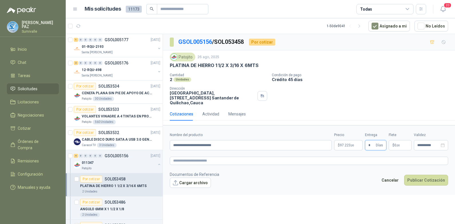
type input "*"
click at [394, 140] on p "$ 0 ,00" at bounding box center [400, 145] width 23 height 10
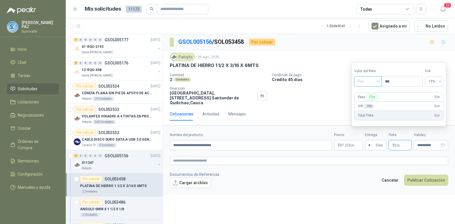
drag, startPoint x: 371, startPoint y: 83, endPoint x: 369, endPoint y: 96, distance: 13.0
click at [370, 83] on span "Flex" at bounding box center [368, 81] width 21 height 9
click at [368, 102] on div "Incluido" at bounding box center [369, 102] width 20 height 6
click at [433, 176] on button "Publicar Cotización" at bounding box center [426, 179] width 44 height 11
